Goal: Feedback & Contribution: Leave review/rating

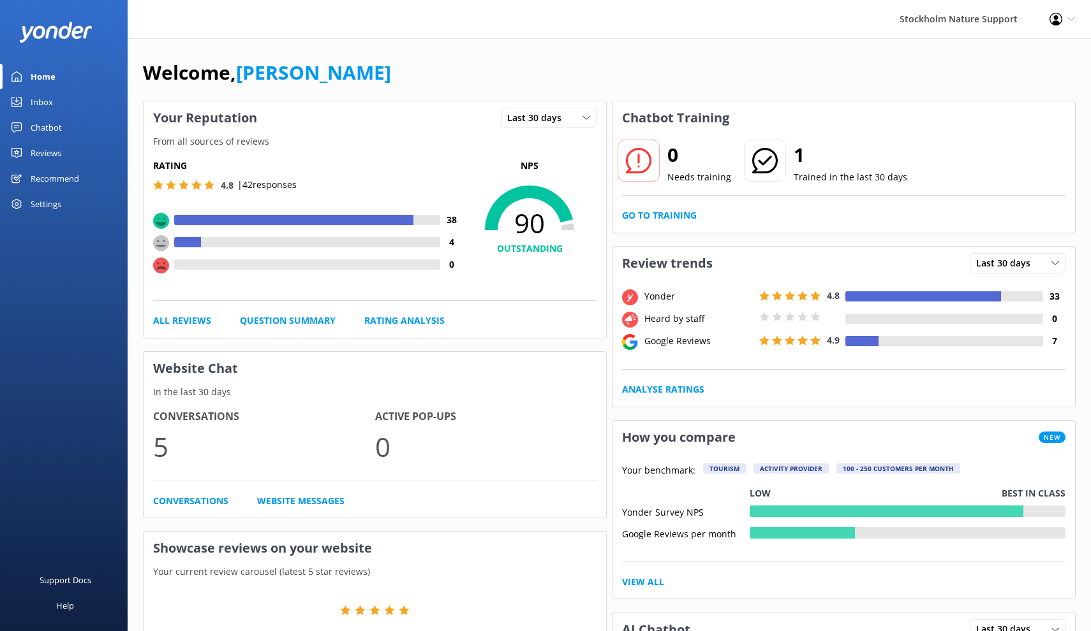
click at [54, 154] on div "Reviews" at bounding box center [46, 153] width 31 height 26
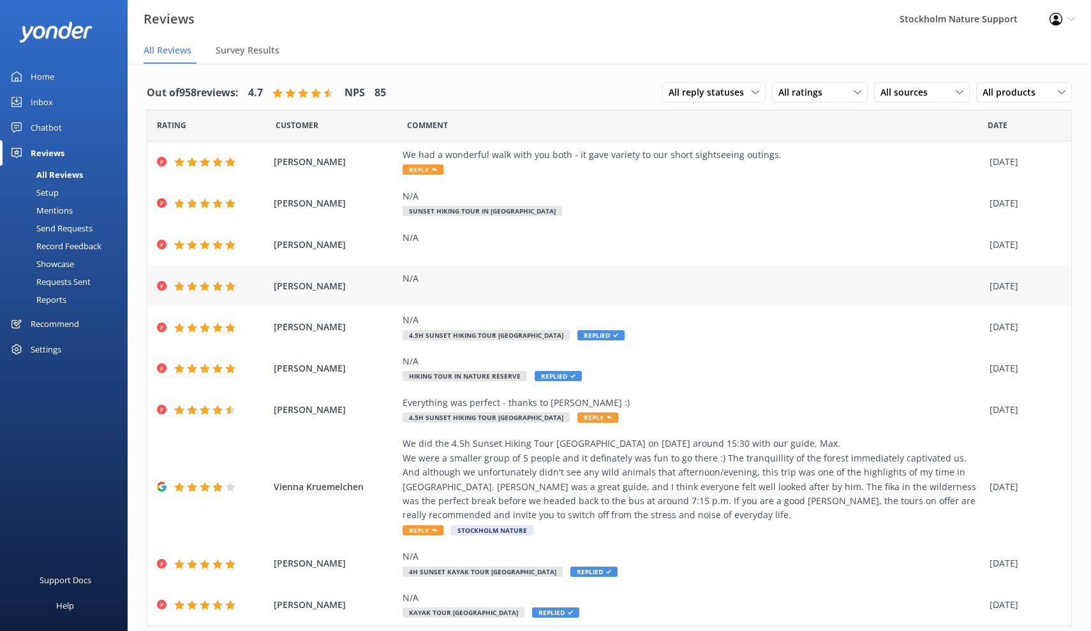
click at [513, 289] on div "N/A" at bounding box center [692, 286] width 580 height 29
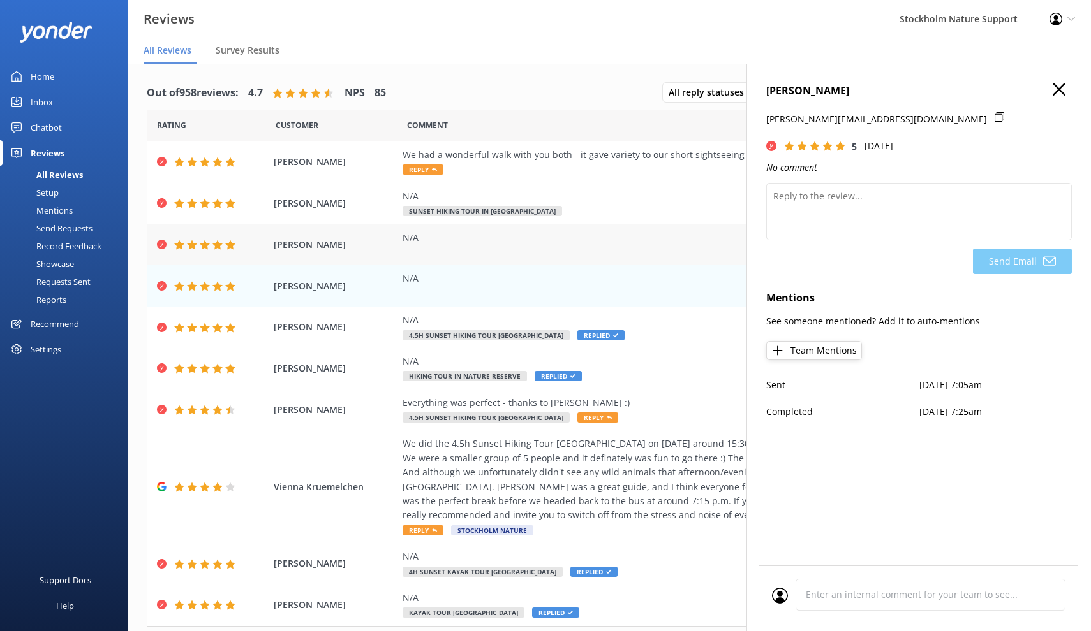
click at [517, 246] on div "N/A" at bounding box center [692, 245] width 580 height 29
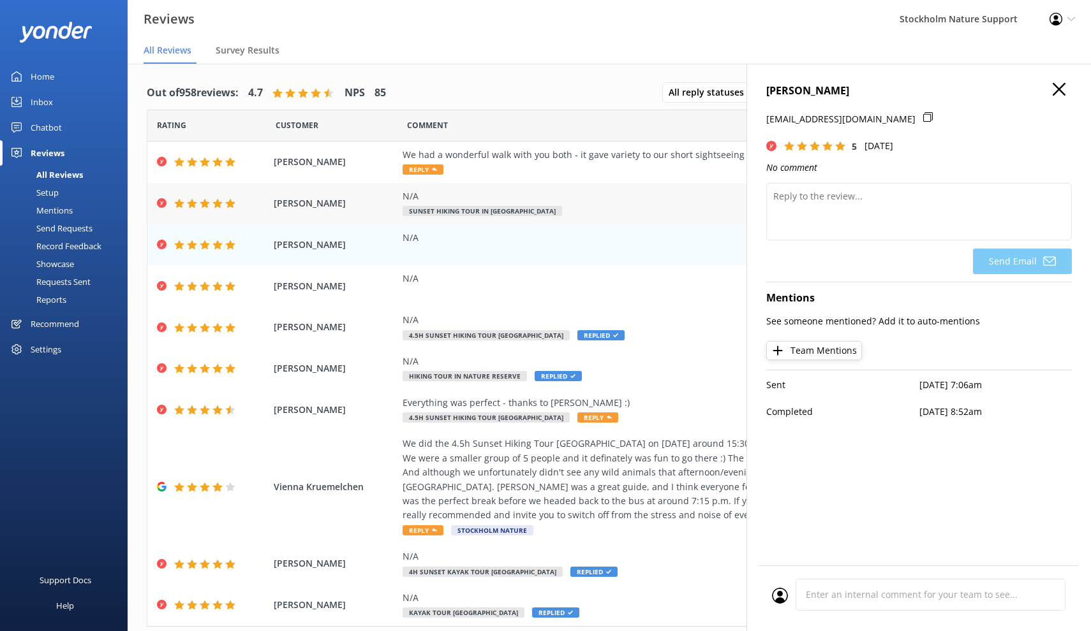
click at [608, 199] on div "N/A" at bounding box center [692, 196] width 580 height 14
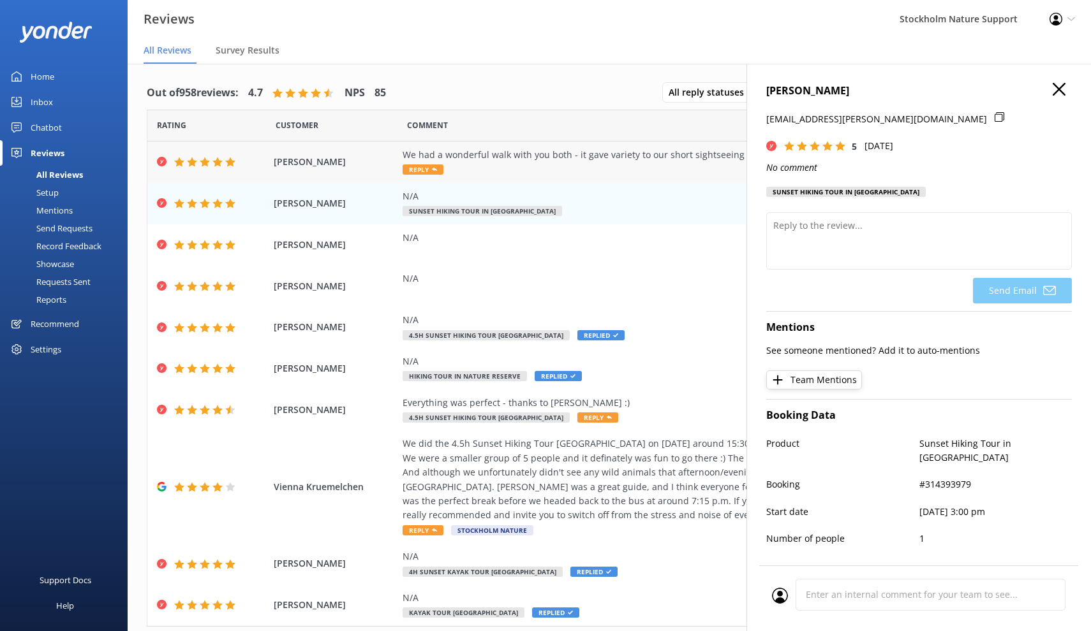
click at [590, 152] on div "We had a wonderful walk with you both - it gave variety to our short sightseein…" at bounding box center [692, 155] width 580 height 14
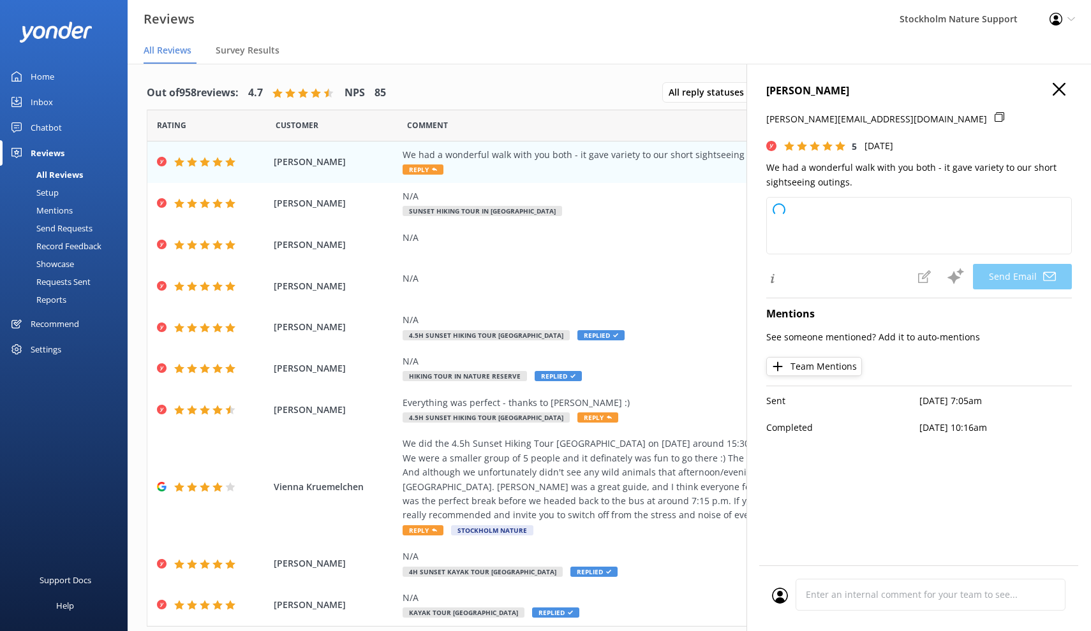
type textarea "Thank you so much, [PERSON_NAME]! We're delighted to hear you enjoyed the walk …"
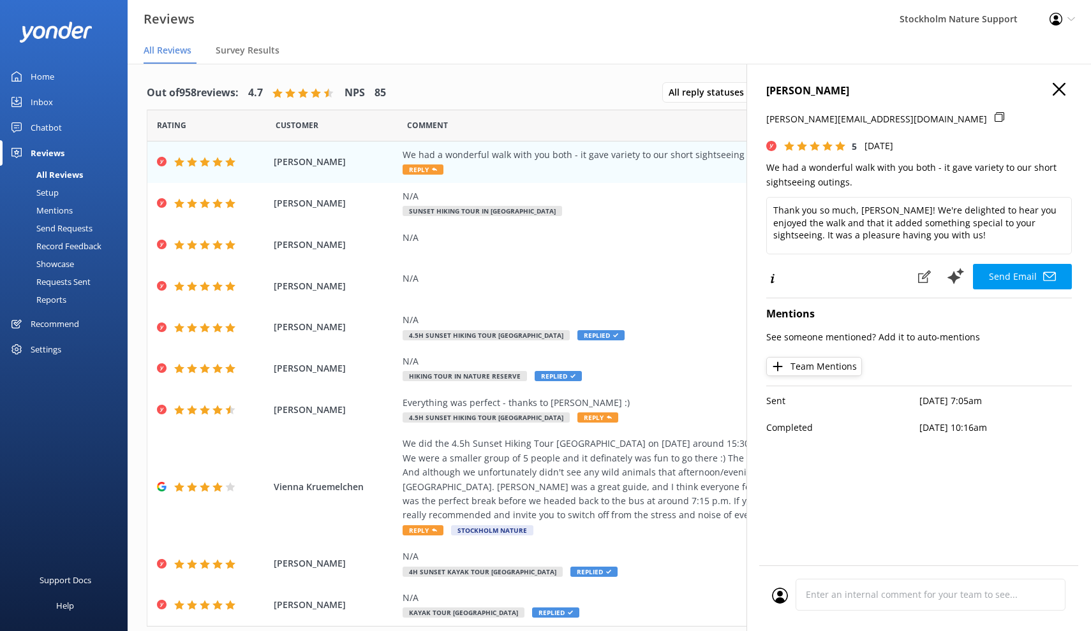
click at [1061, 91] on use "button" at bounding box center [1058, 89] width 13 height 13
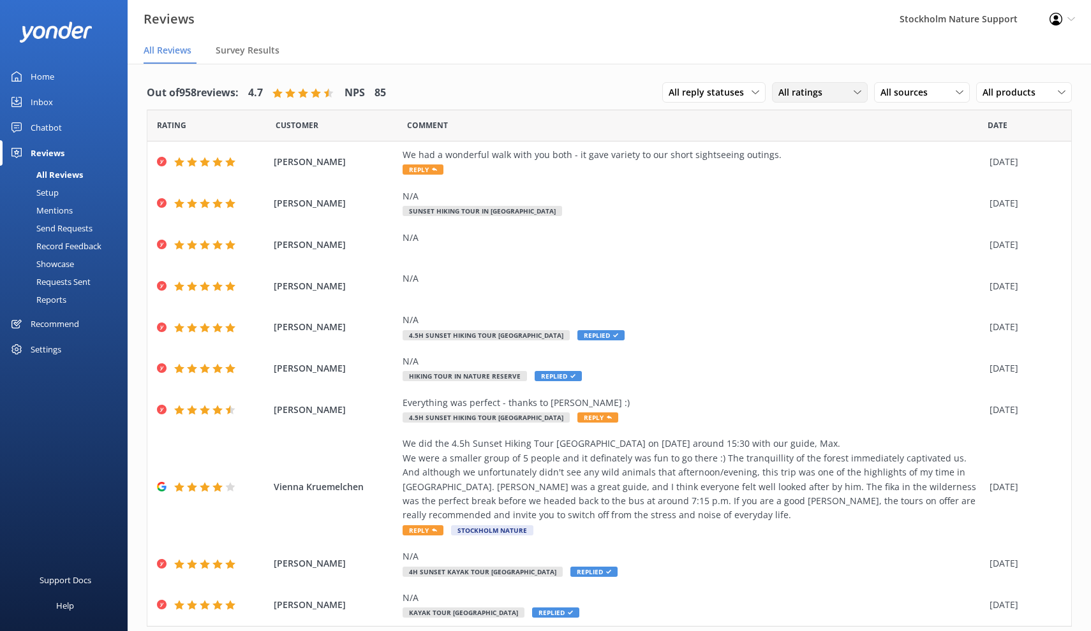
click at [844, 94] on div "All ratings" at bounding box center [819, 92] width 89 height 14
click at [842, 94] on div "All ratings" at bounding box center [819, 92] width 89 height 14
click at [910, 94] on span "All sources" at bounding box center [907, 92] width 55 height 14
click at [922, 149] on div "Yonder survey" at bounding box center [927, 144] width 71 height 13
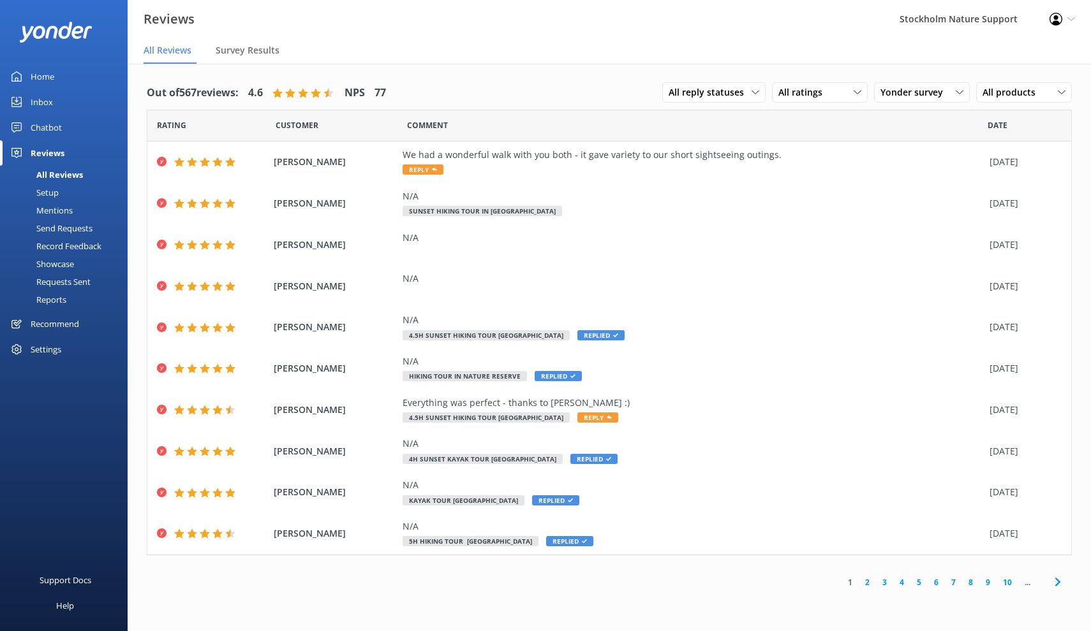
click at [865, 579] on link "2" at bounding box center [866, 583] width 17 height 12
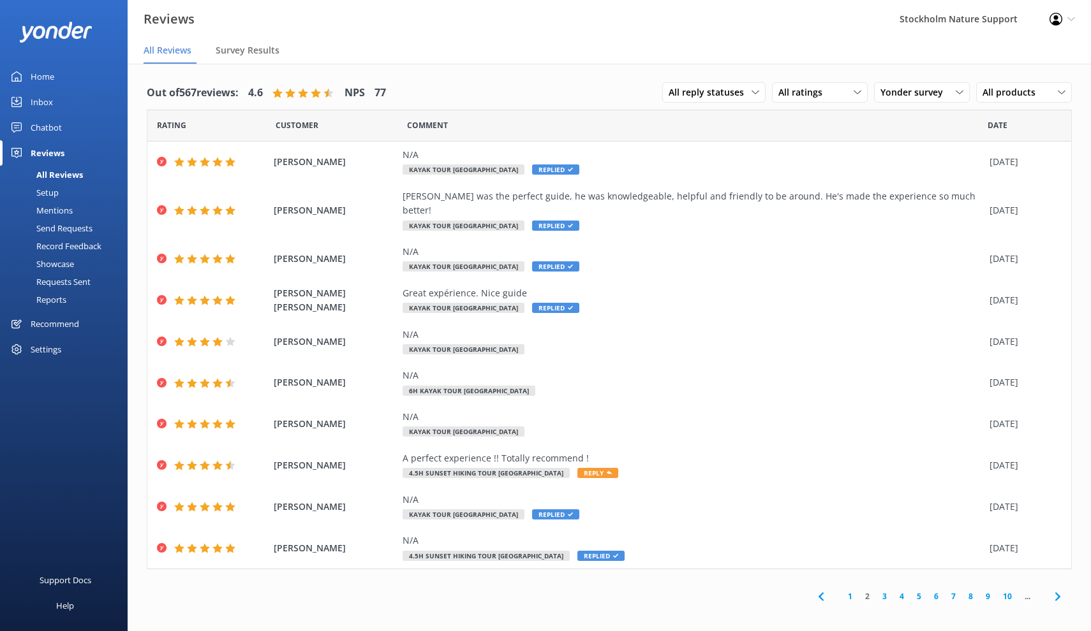
click at [851, 591] on link "1" at bounding box center [849, 597] width 17 height 12
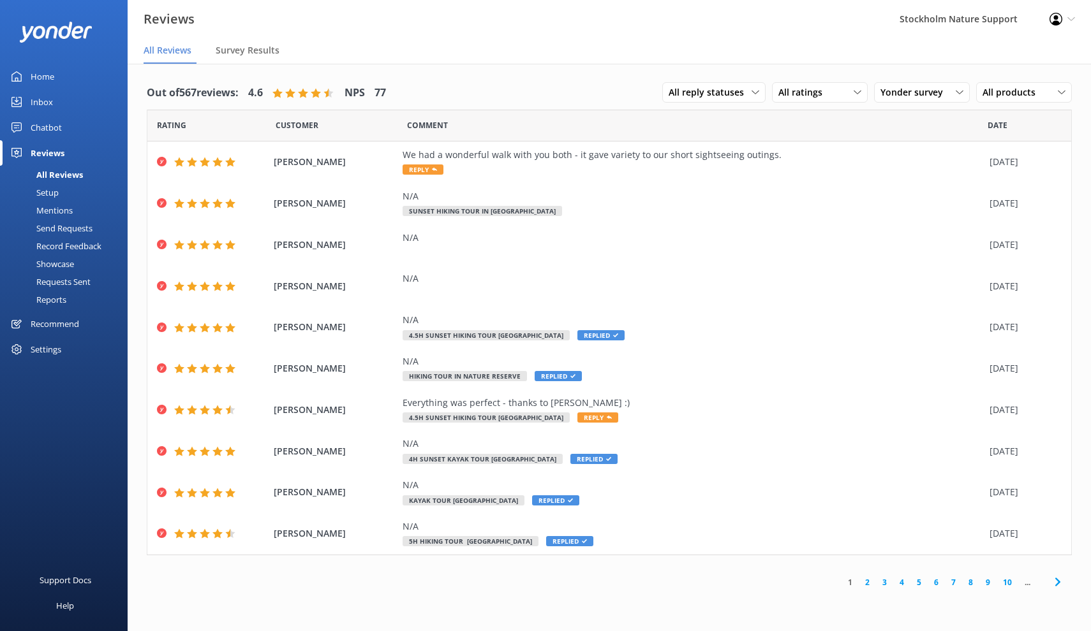
click at [862, 580] on link "2" at bounding box center [866, 583] width 17 height 12
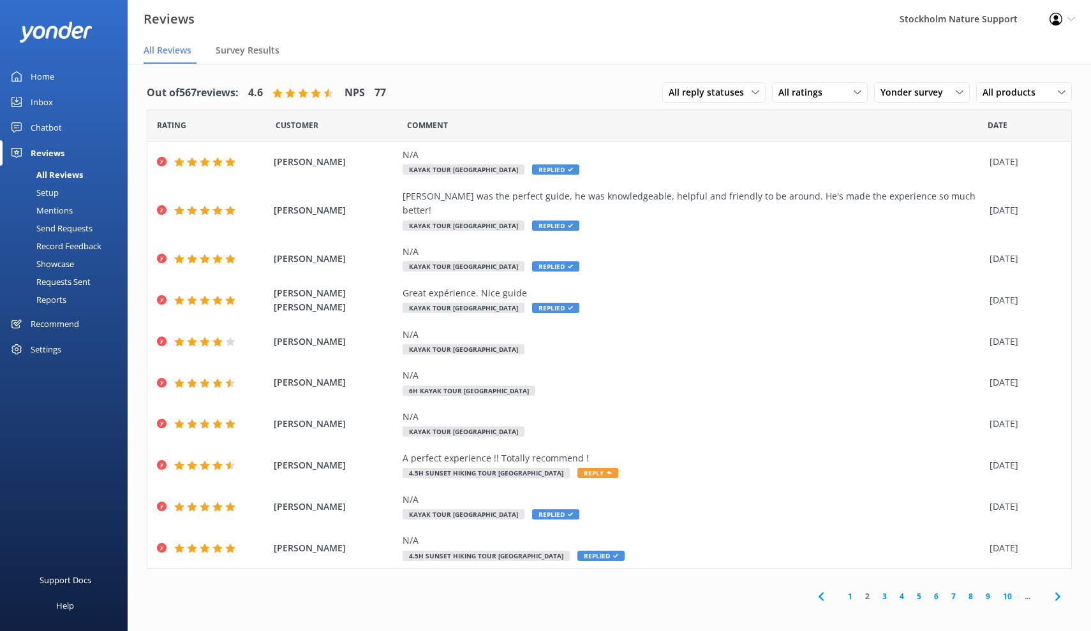
click at [885, 591] on link "3" at bounding box center [884, 597] width 17 height 12
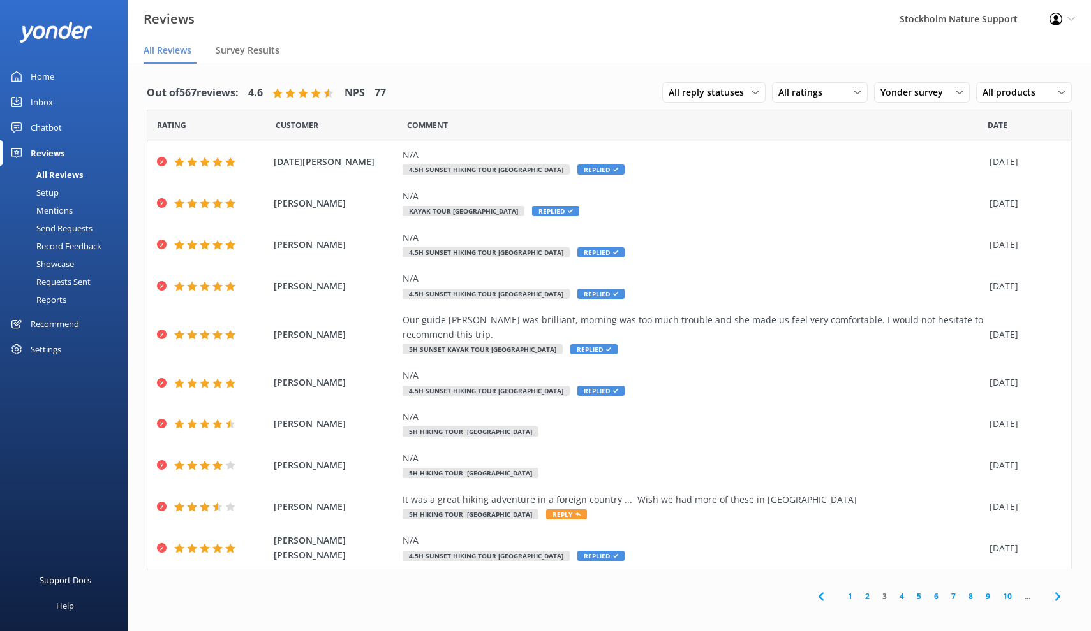
click at [903, 592] on link "4" at bounding box center [901, 597] width 17 height 12
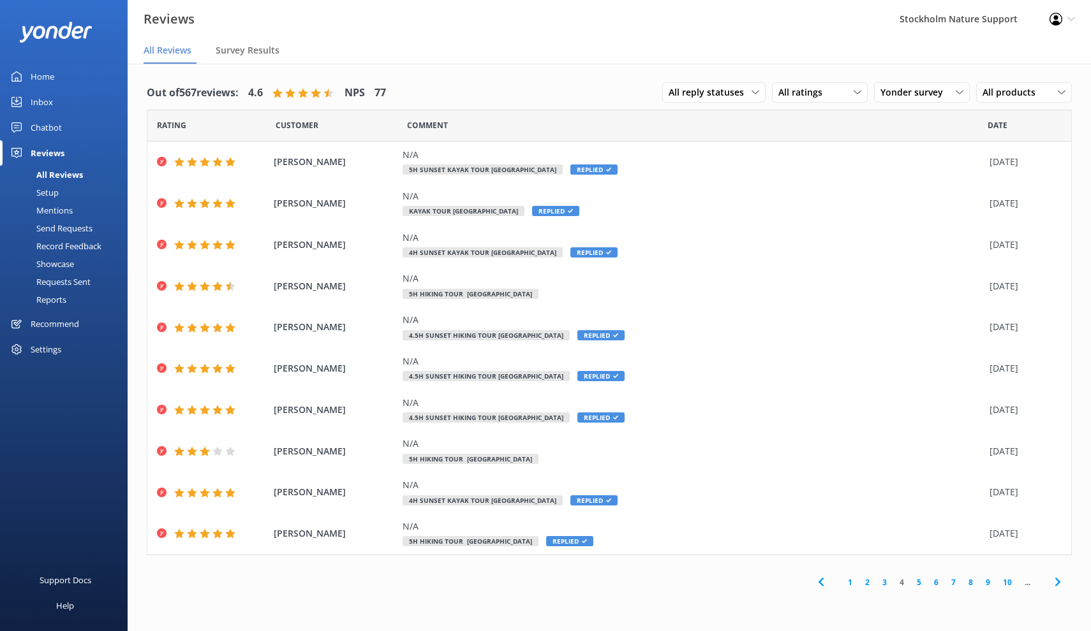
click at [886, 579] on link "3" at bounding box center [884, 583] width 17 height 12
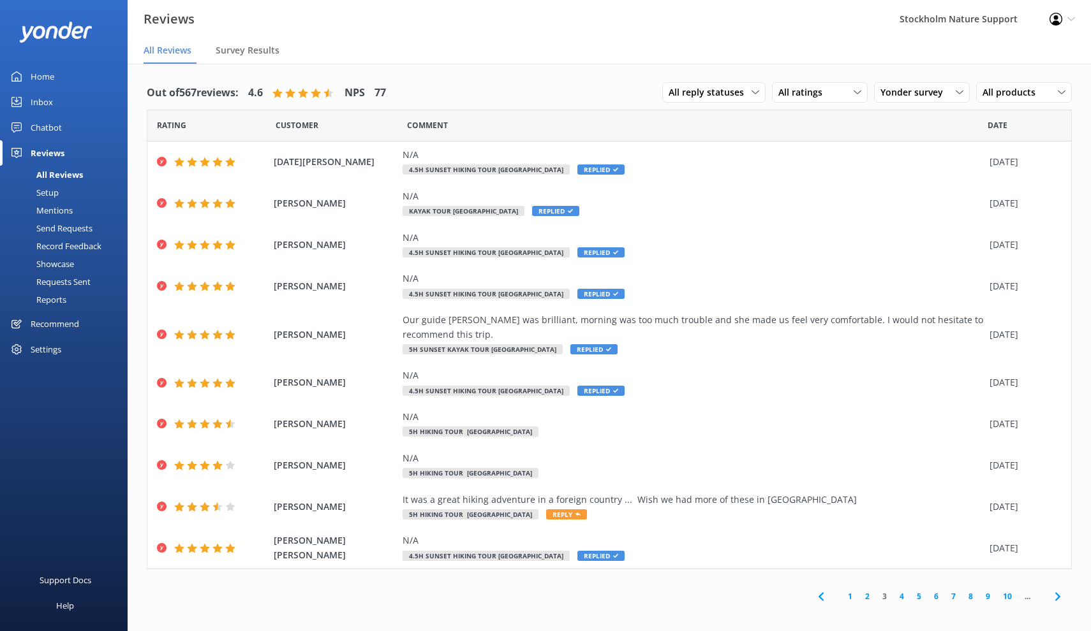
click at [902, 592] on link "4" at bounding box center [901, 597] width 17 height 12
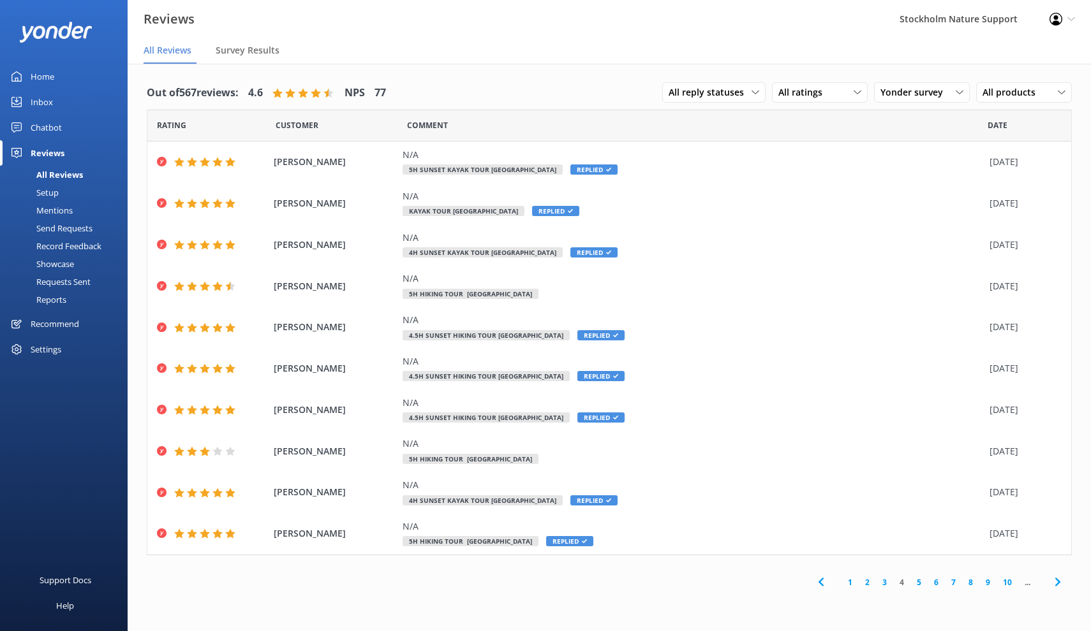
click at [920, 578] on link "5" at bounding box center [918, 583] width 17 height 12
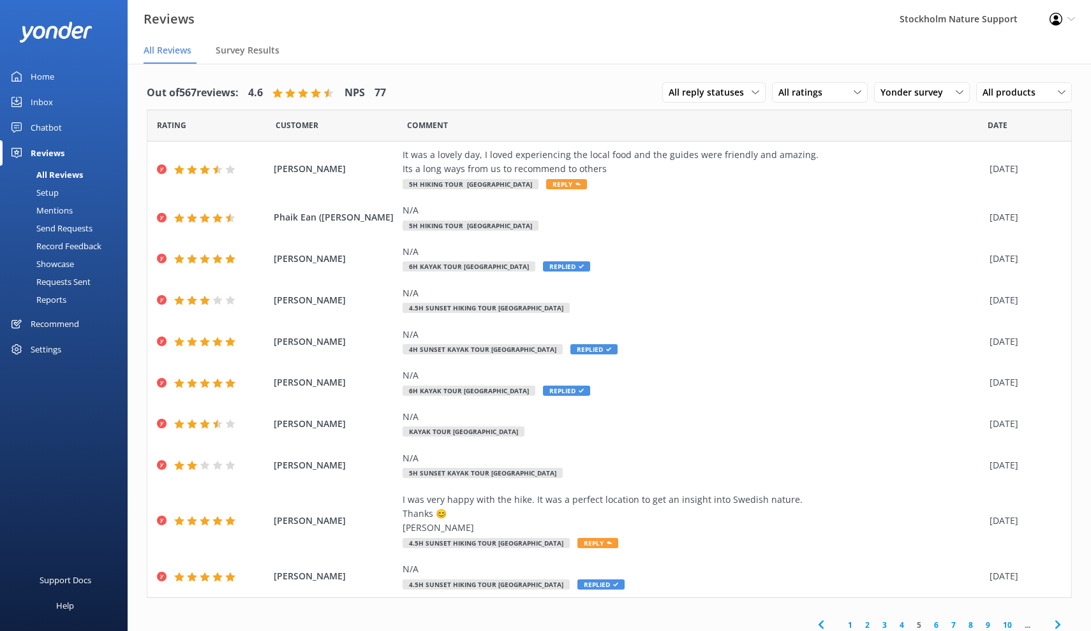
click at [936, 620] on link "6" at bounding box center [935, 625] width 17 height 12
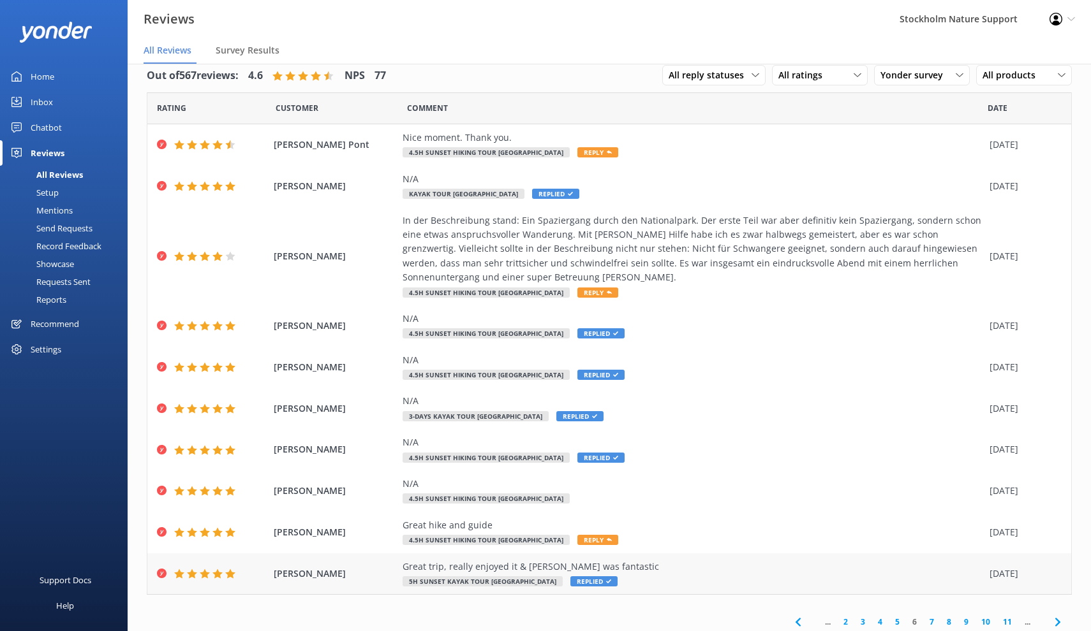
scroll to position [17, 0]
click at [930, 617] on link "7" at bounding box center [931, 623] width 17 height 12
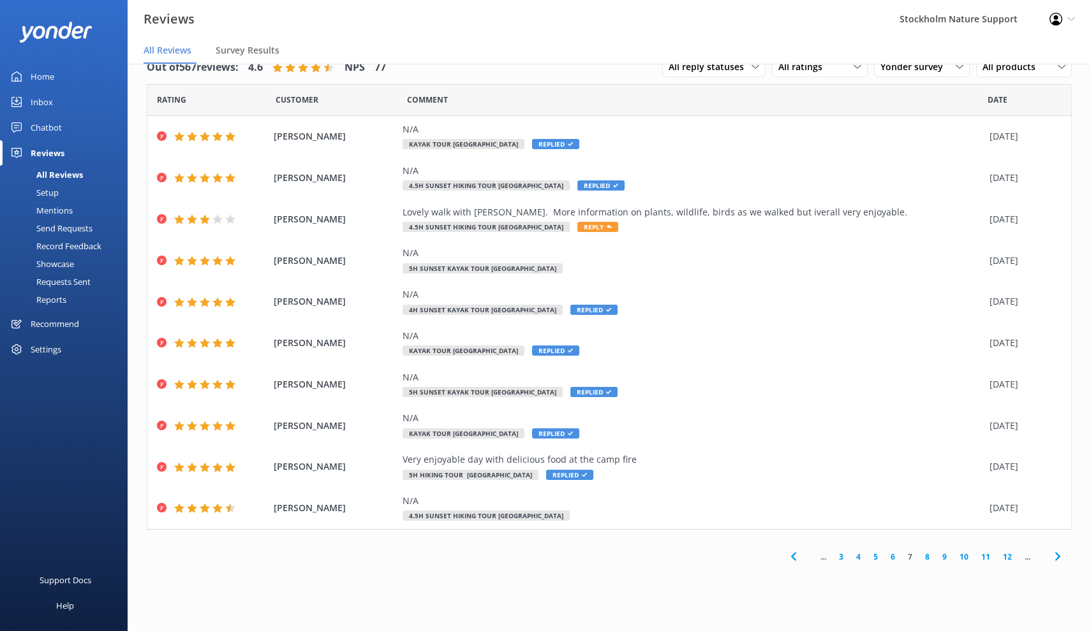
scroll to position [26, 0]
click at [925, 555] on link "8" at bounding box center [926, 557] width 17 height 12
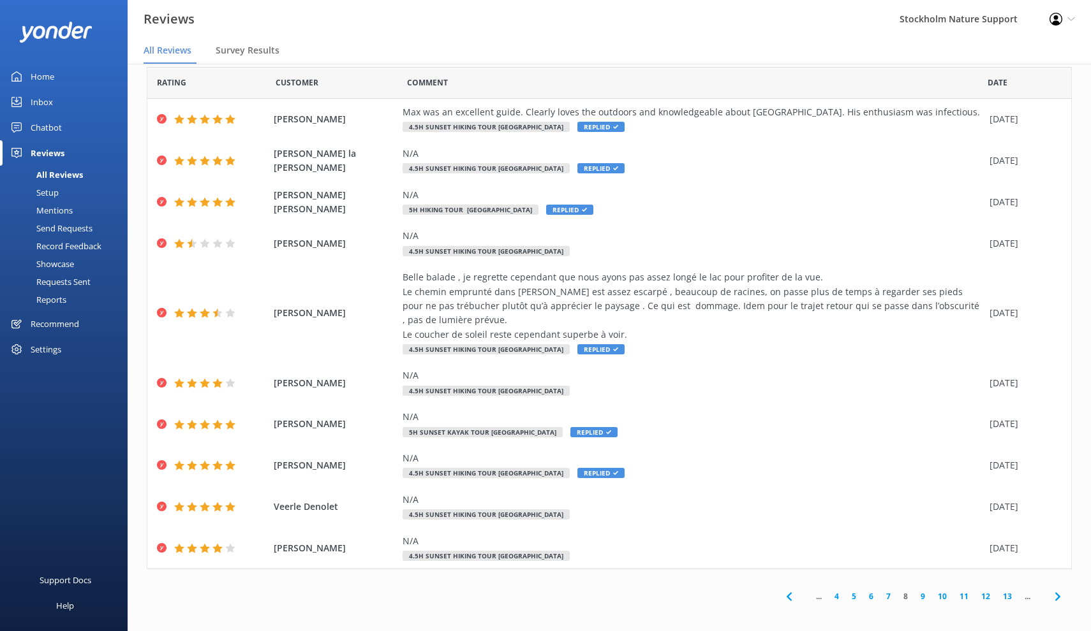
scroll to position [17, 0]
click at [920, 592] on link "9" at bounding box center [922, 597] width 17 height 12
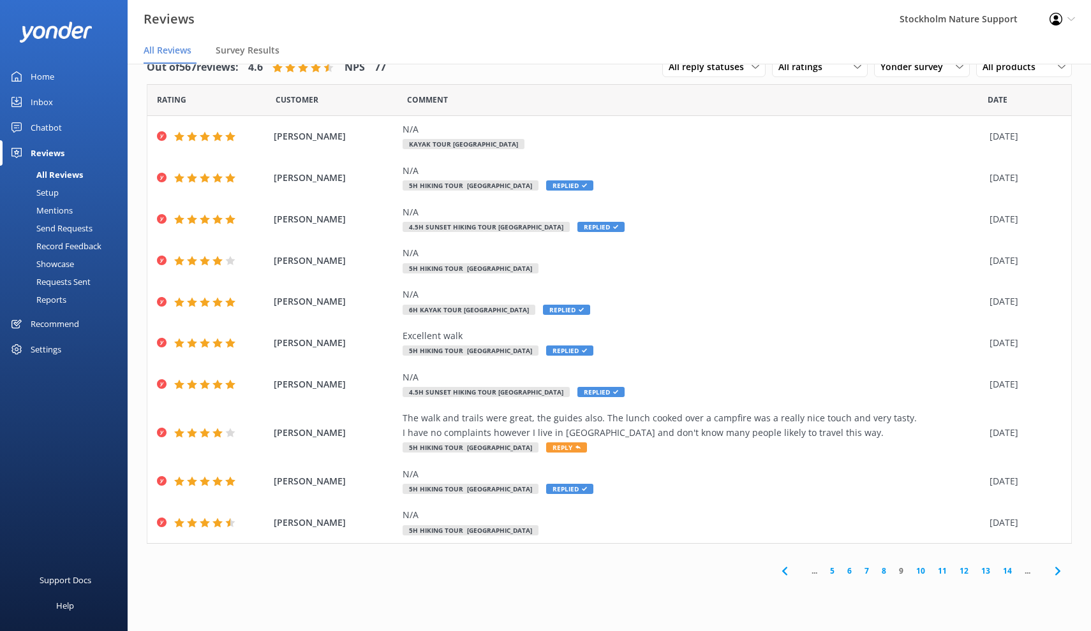
scroll to position [26, 0]
click at [920, 568] on link "10" at bounding box center [920, 571] width 22 height 12
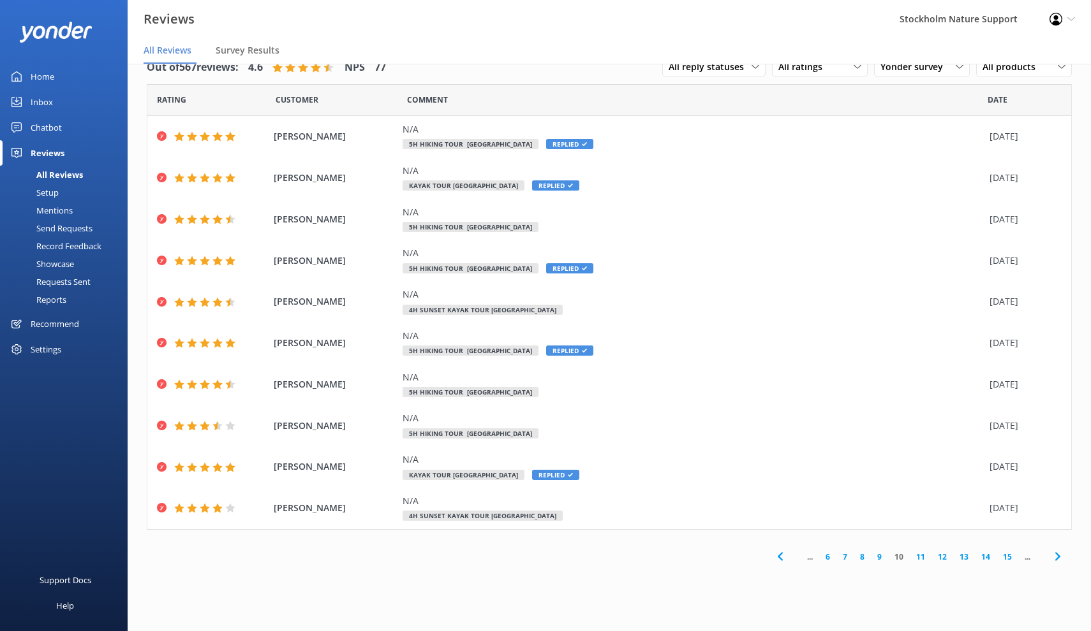
scroll to position [26, 0]
click at [920, 554] on link "11" at bounding box center [920, 557] width 22 height 12
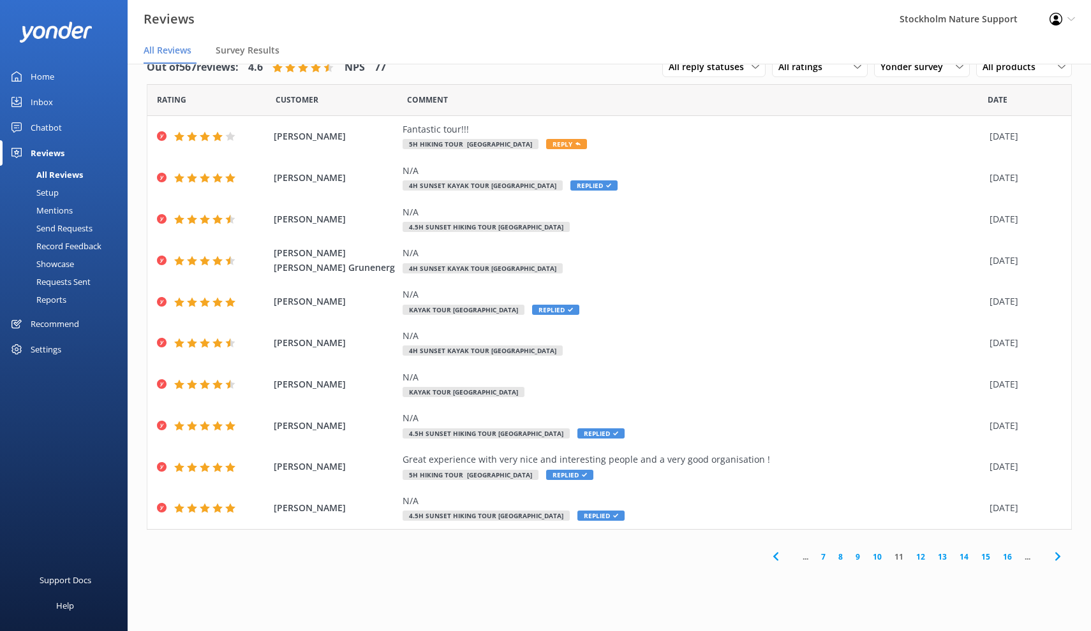
click at [822, 552] on link "7" at bounding box center [822, 557] width 17 height 12
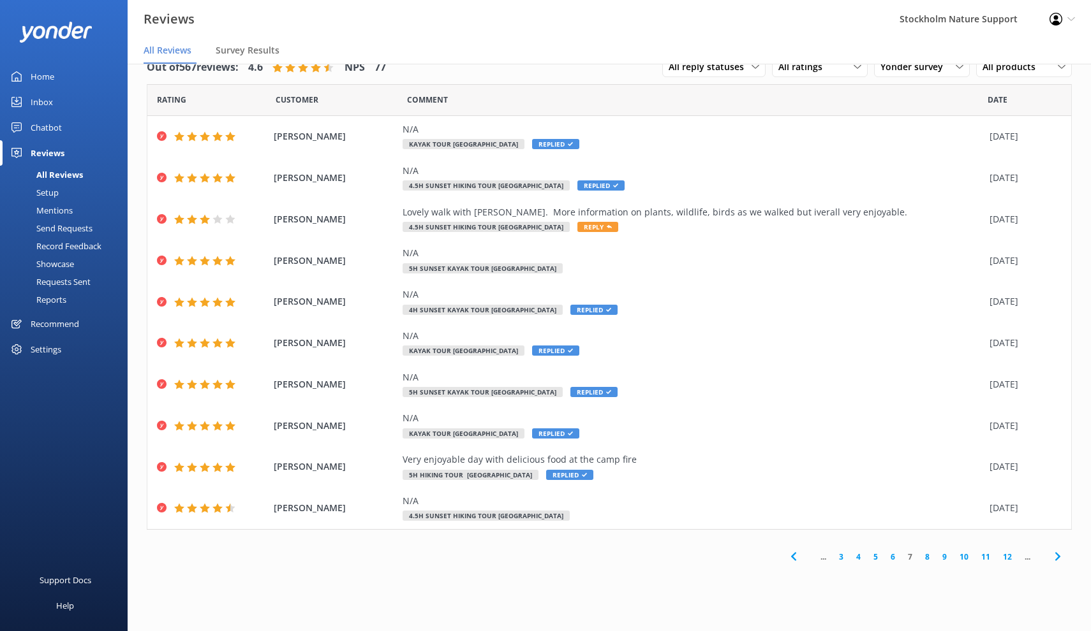
click at [839, 551] on link "3" at bounding box center [840, 557] width 17 height 12
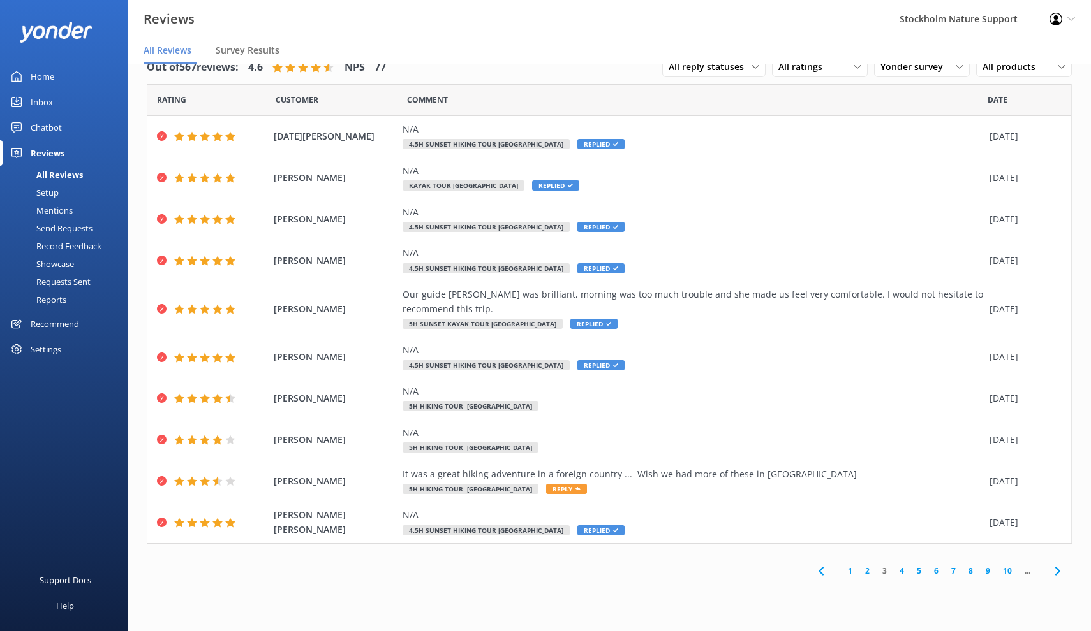
click at [849, 565] on link "1" at bounding box center [849, 571] width 17 height 12
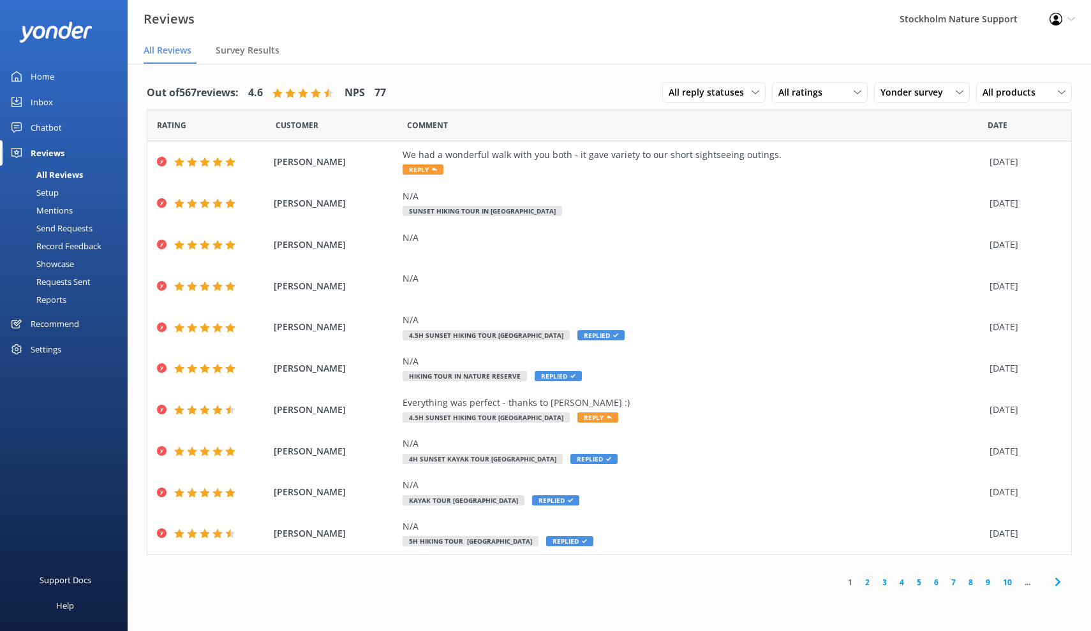
click at [45, 76] on div "Home" at bounding box center [43, 77] width 24 height 26
